Goal: Task Accomplishment & Management: Manage account settings

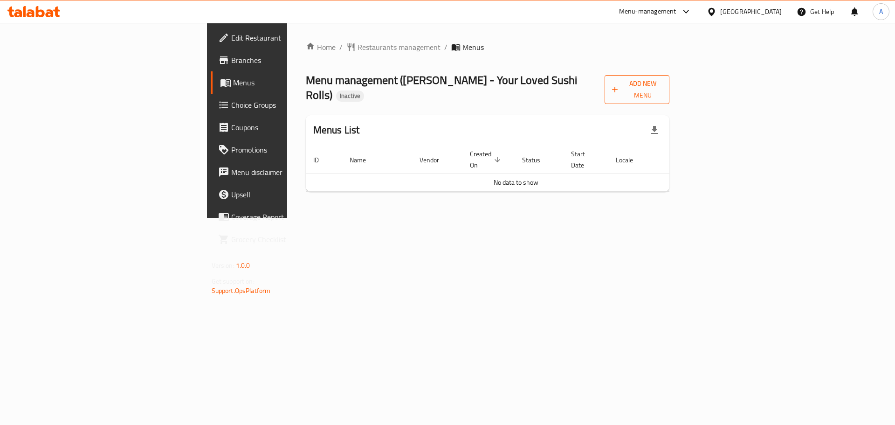
click at [663, 84] on span "Add New Menu" at bounding box center [637, 89] width 50 height 23
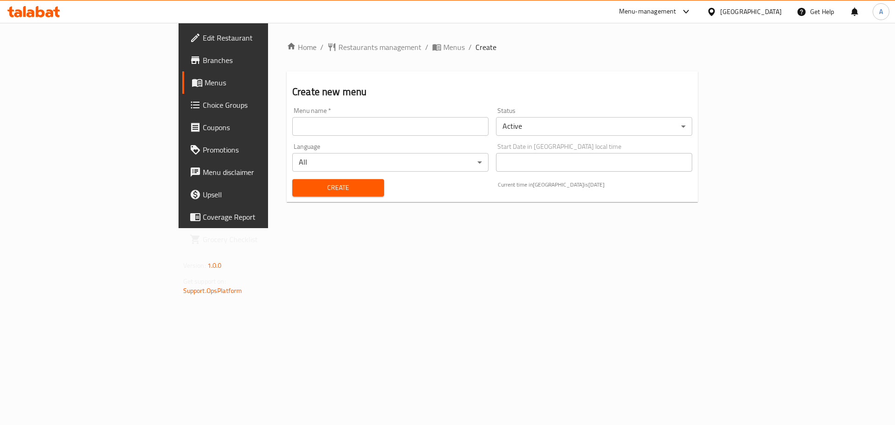
click at [292, 121] on input "text" at bounding box center [390, 126] width 196 height 19
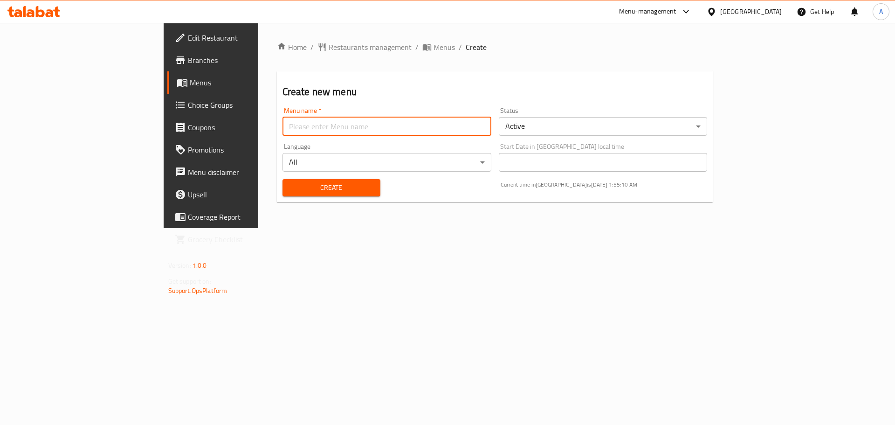
type input "Menu"
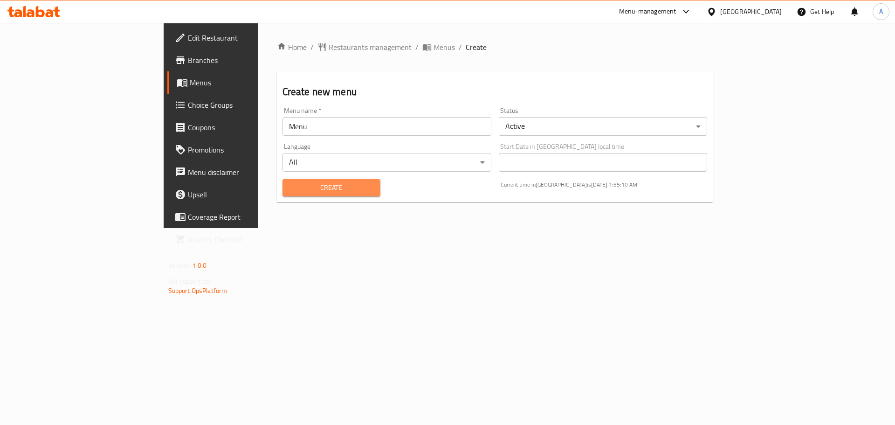
click at [290, 182] on span "Create" at bounding box center [331, 188] width 83 height 12
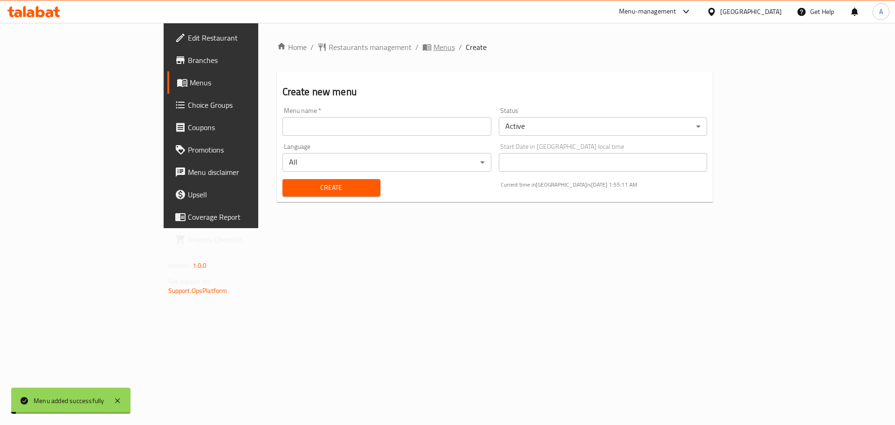
click at [434, 53] on span "Menus" at bounding box center [444, 46] width 21 height 11
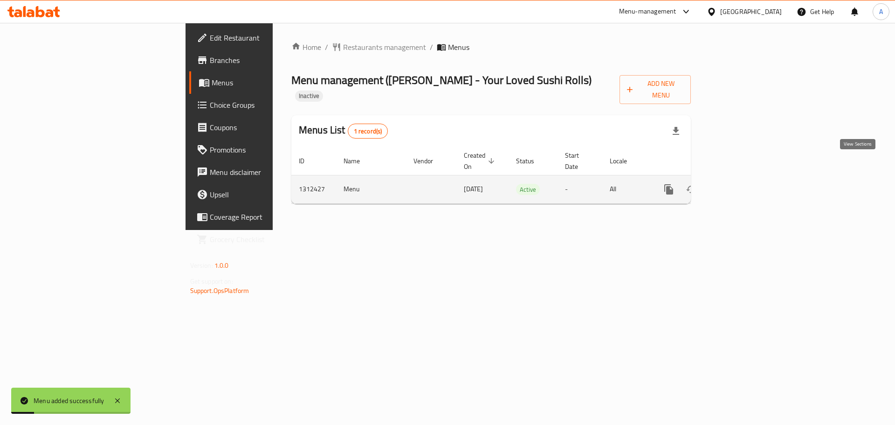
click at [742, 184] on icon "enhanced table" at bounding box center [736, 189] width 11 height 11
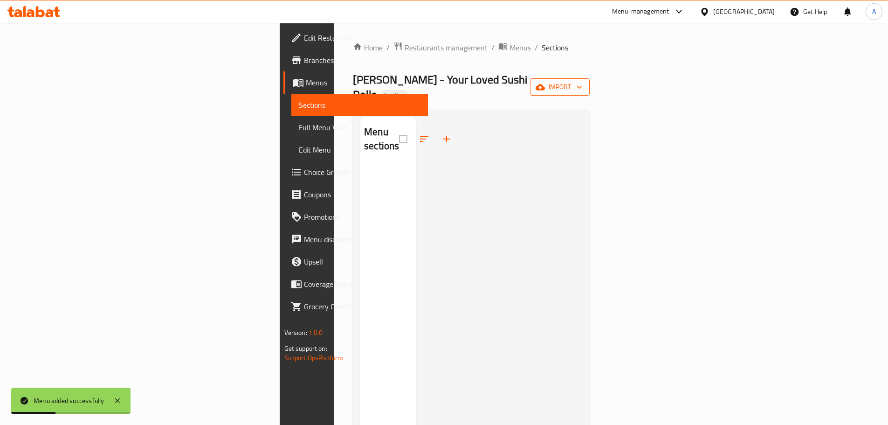
click at [582, 82] on span "import" at bounding box center [560, 87] width 45 height 12
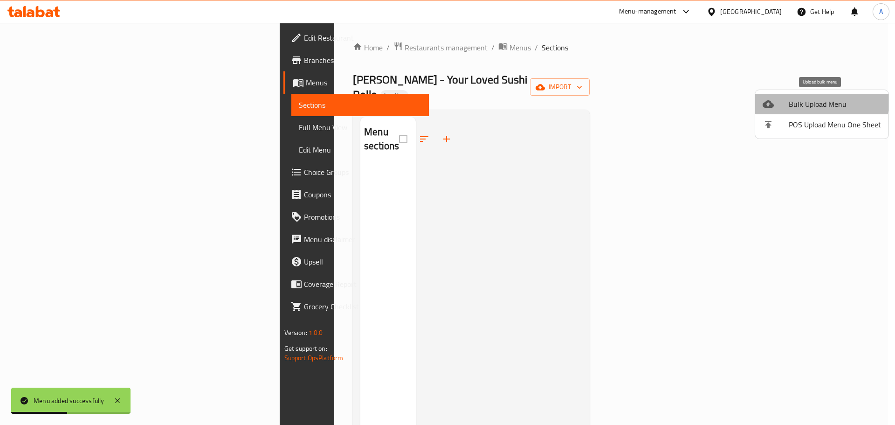
click at [795, 98] on span "Bulk Upload Menu" at bounding box center [835, 103] width 92 height 11
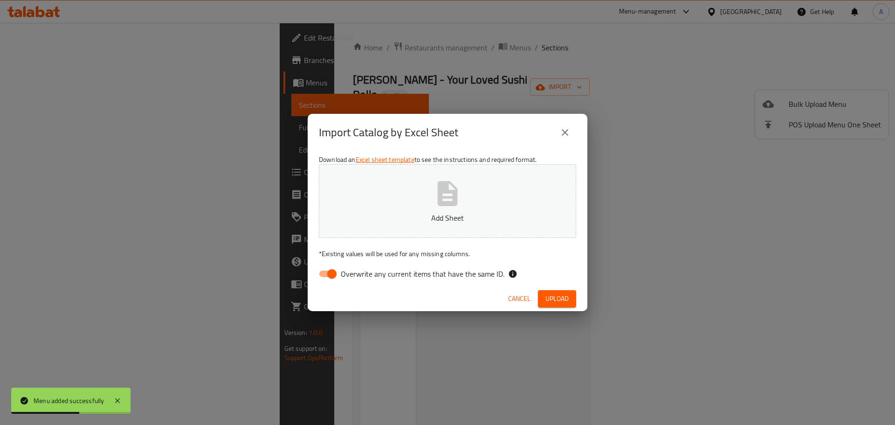
click at [442, 274] on span "Overwrite any current items that have the same ID." at bounding box center [423, 273] width 164 height 11
click at [359, 274] on input "Overwrite any current items that have the same ID." at bounding box center [331, 274] width 53 height 18
checkbox input "false"
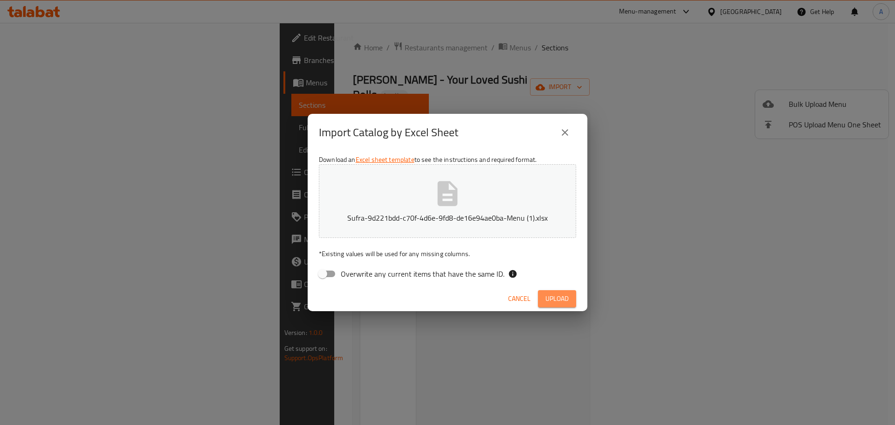
click at [554, 296] on span "Upload" at bounding box center [556, 299] width 23 height 12
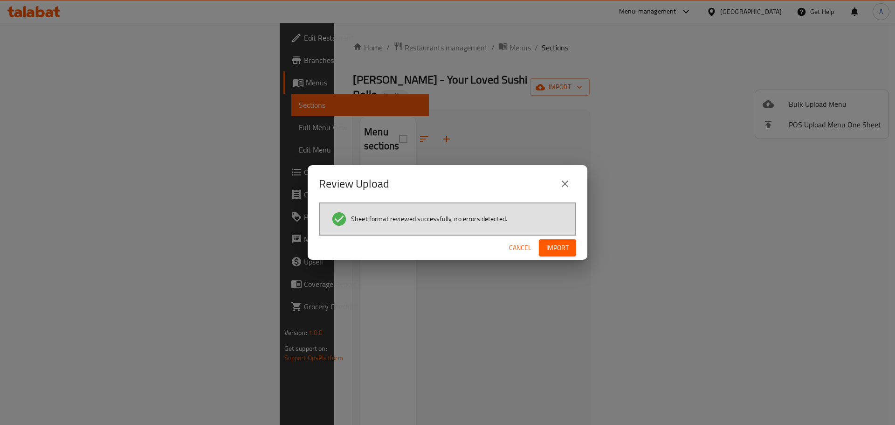
click at [548, 247] on span "Import" at bounding box center [557, 248] width 22 height 12
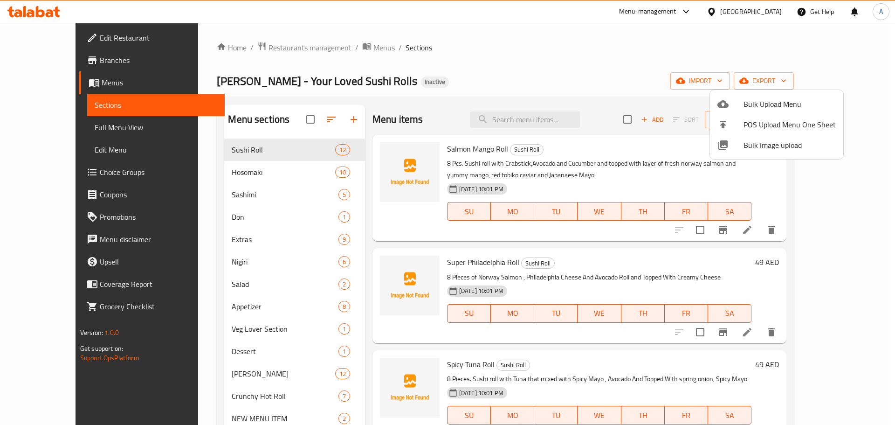
click at [83, 131] on div at bounding box center [447, 212] width 895 height 425
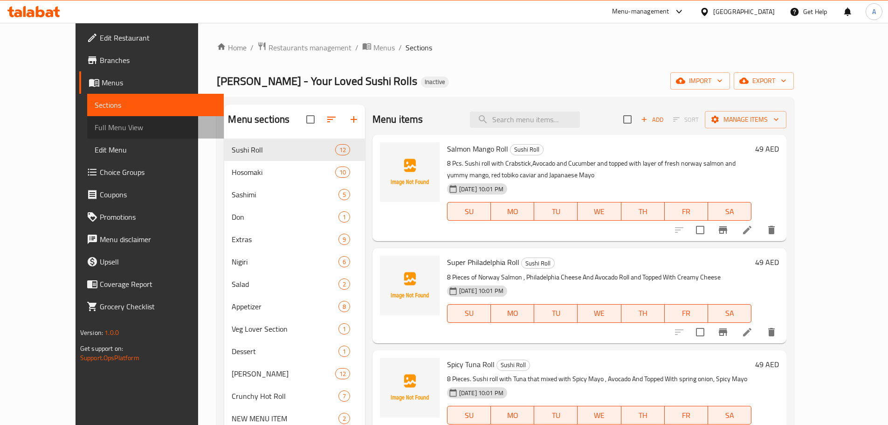
click at [95, 129] on span "Full Menu View" at bounding box center [156, 127] width 122 height 11
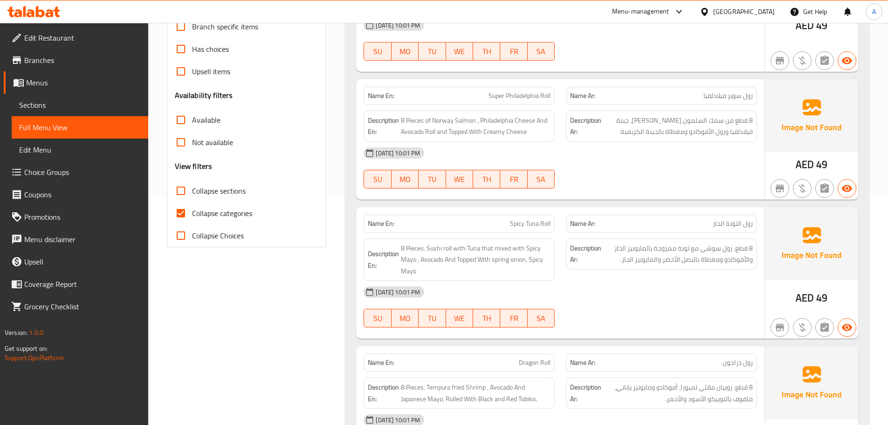
scroll to position [233, 0]
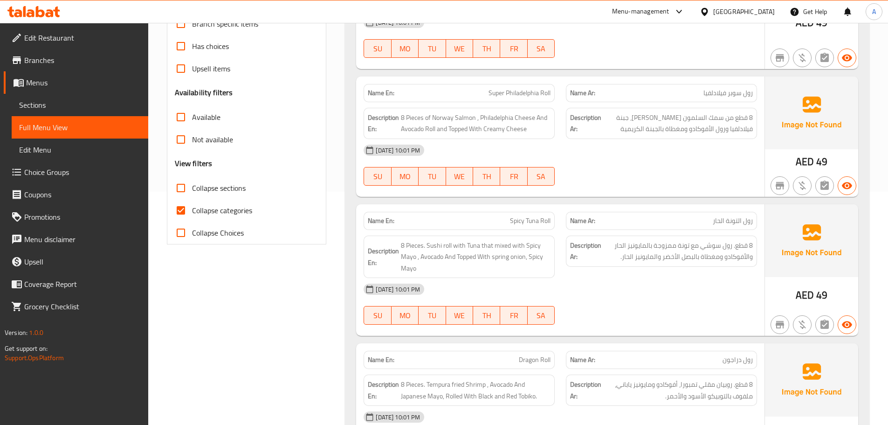
click at [204, 205] on span "Collapse categories" at bounding box center [222, 210] width 60 height 11
click at [192, 205] on input "Collapse categories" at bounding box center [181, 210] width 22 height 22
checkbox input "false"
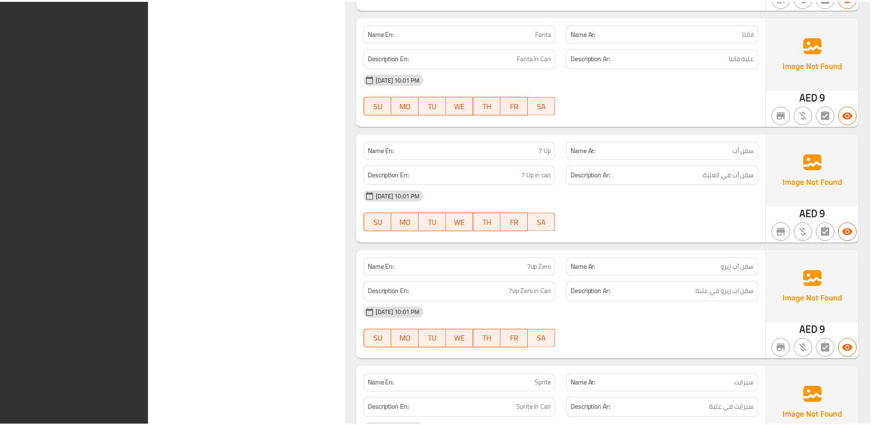
scroll to position [12088, 0]
